Goal: Information Seeking & Learning: Learn about a topic

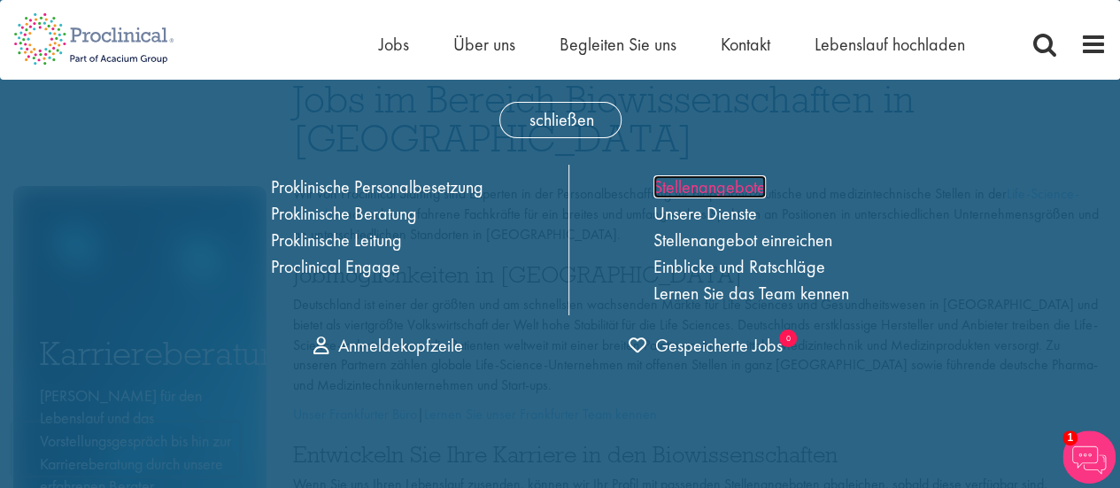
click at [710, 196] on font "Stellenangebote" at bounding box center [709, 186] width 112 height 23
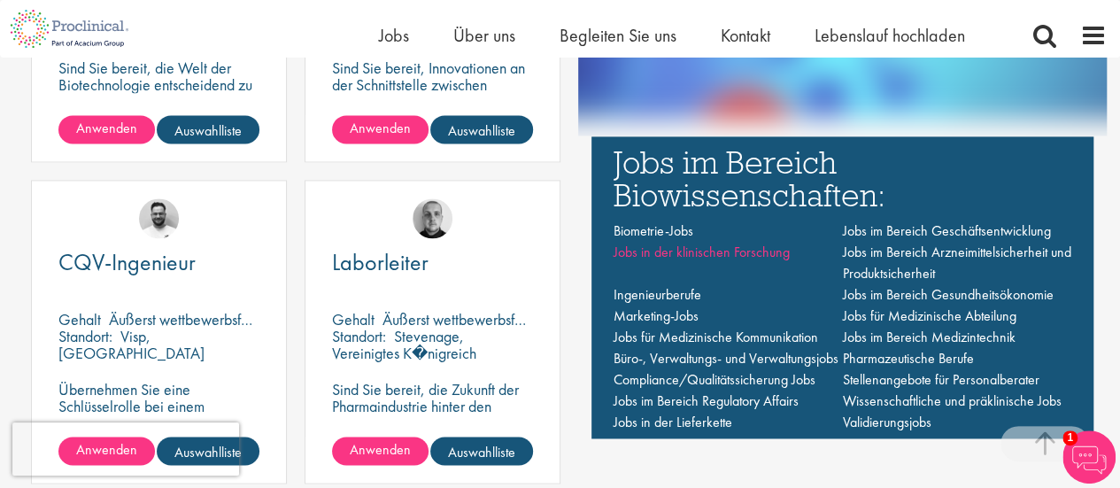
scroll to position [1158, 0]
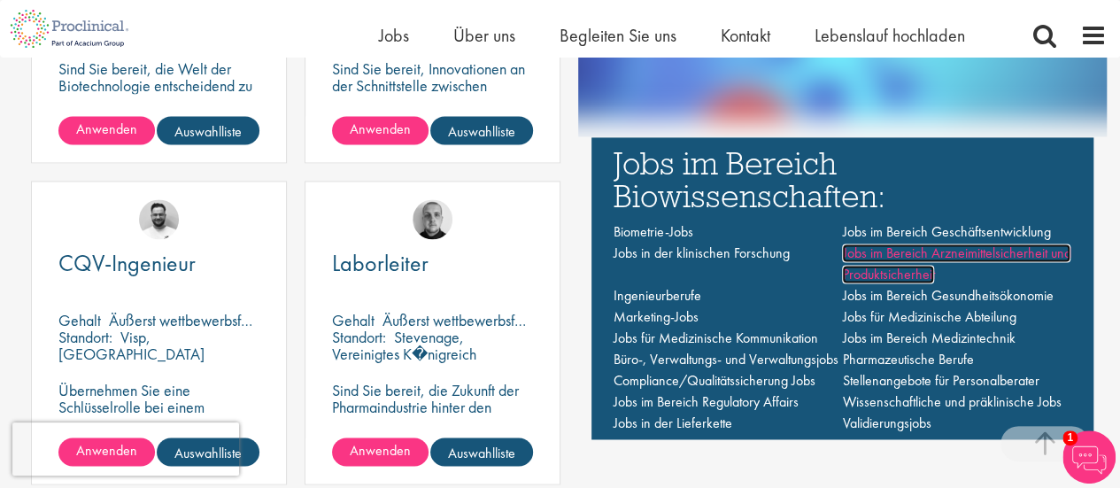
click at [900, 274] on font "Jobs im Bereich Arzneimittelsicherheit und Produktsicherheit" at bounding box center [956, 263] width 228 height 40
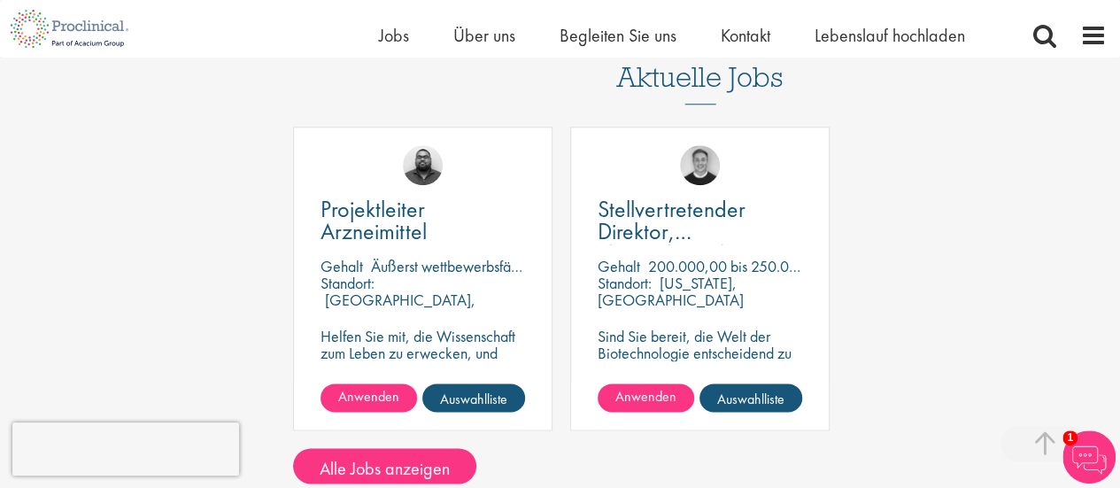
scroll to position [1062, 0]
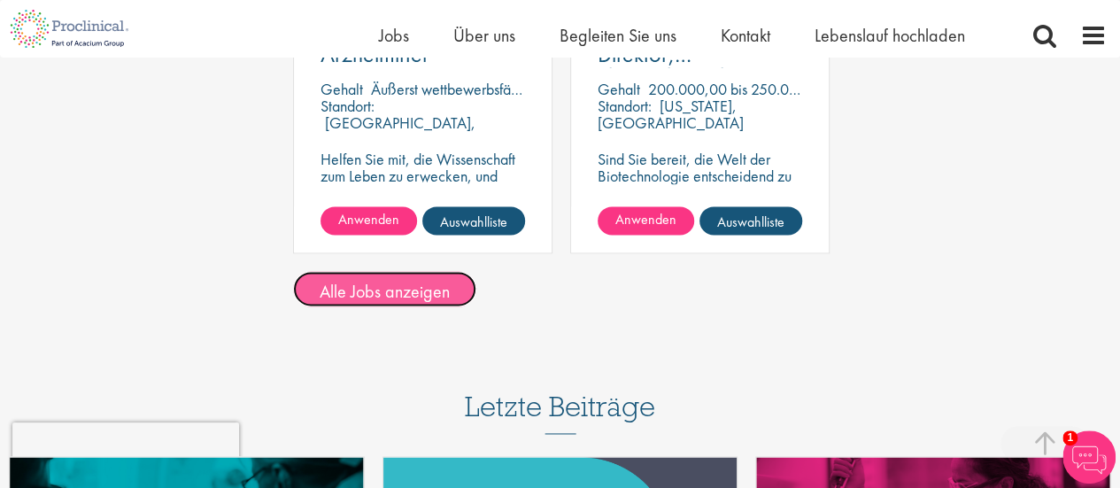
click at [425, 289] on font "Alle Jobs anzeigen" at bounding box center [385, 291] width 130 height 23
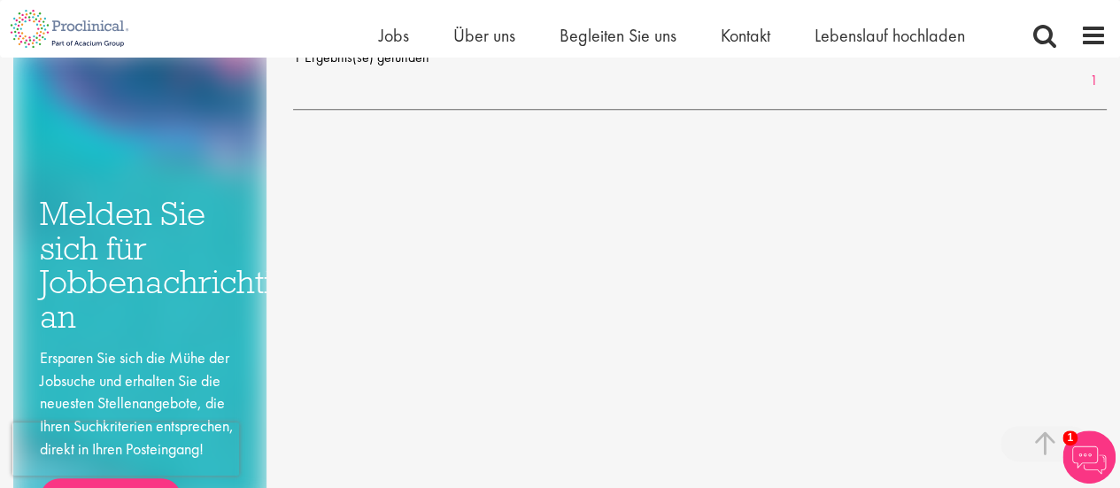
scroll to position [708, 0]
